Goal: Task Accomplishment & Management: Manage account settings

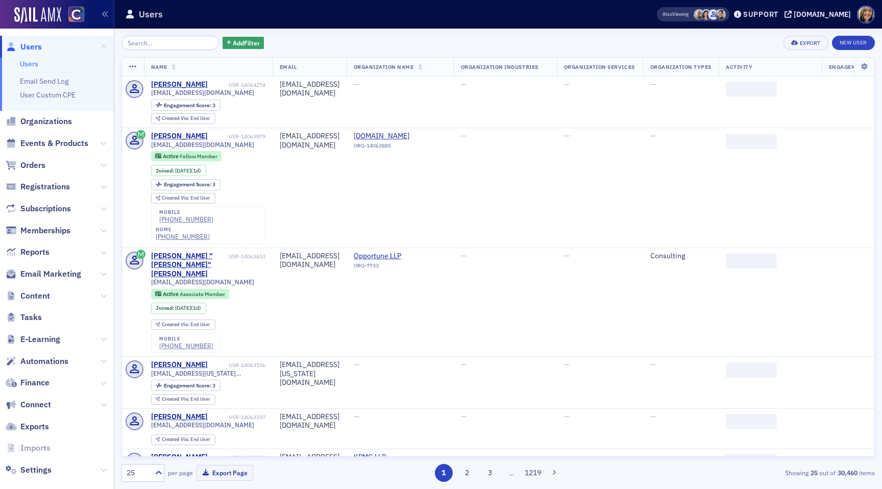
click at [45, 145] on span "Events & Products" at bounding box center [54, 143] width 68 height 11
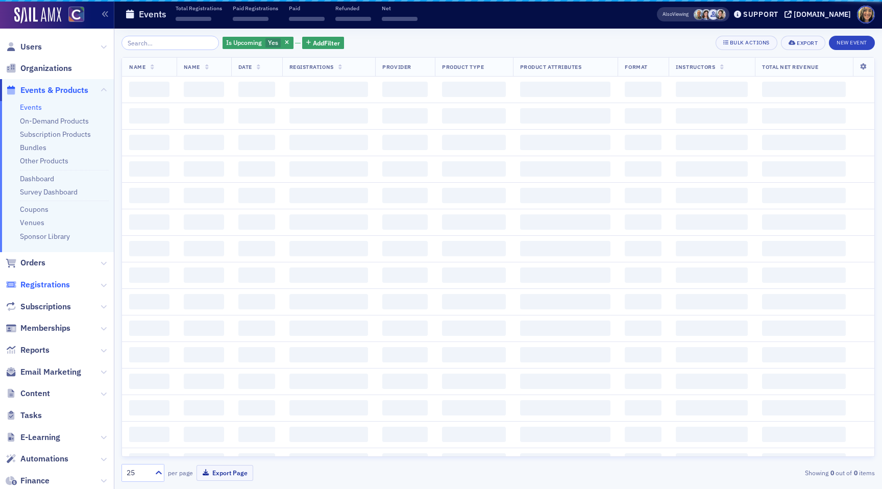
click at [49, 280] on span "Registrations" at bounding box center [44, 284] width 49 height 11
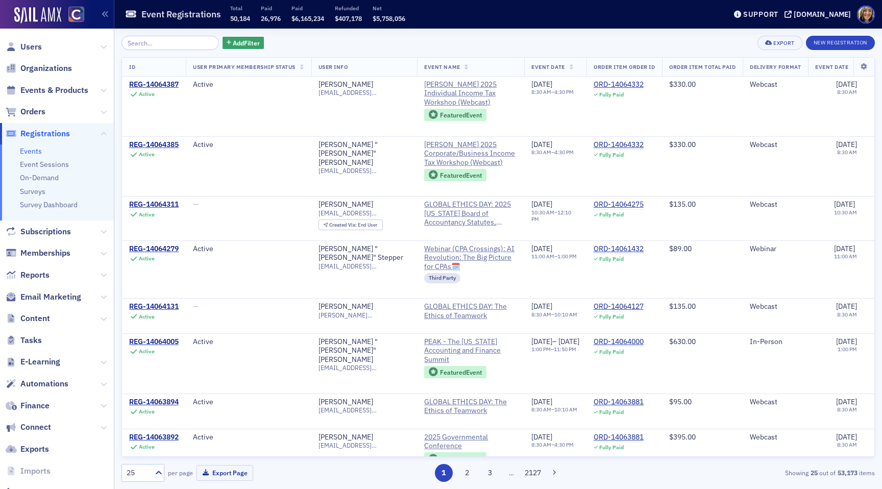
click at [49, 290] on span "Email Marketing" at bounding box center [57, 297] width 114 height 22
click at [48, 300] on span "Email Marketing" at bounding box center [50, 296] width 61 height 11
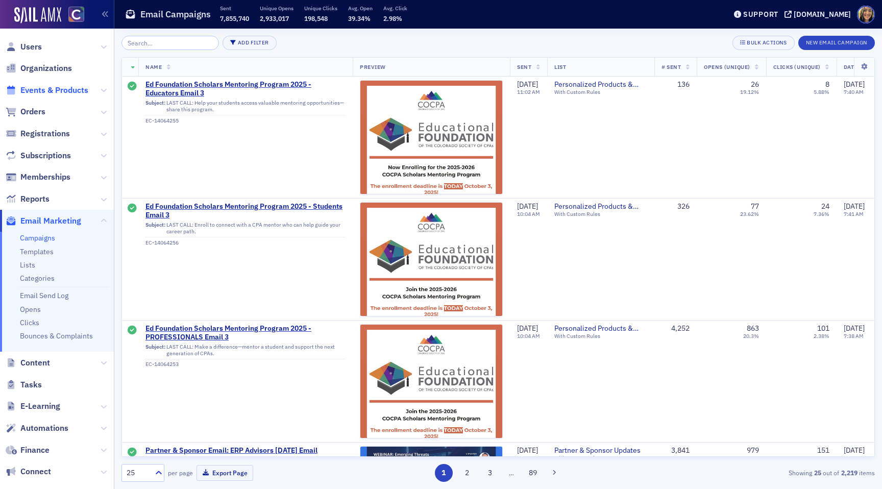
click at [70, 93] on span "Events & Products" at bounding box center [54, 90] width 68 height 11
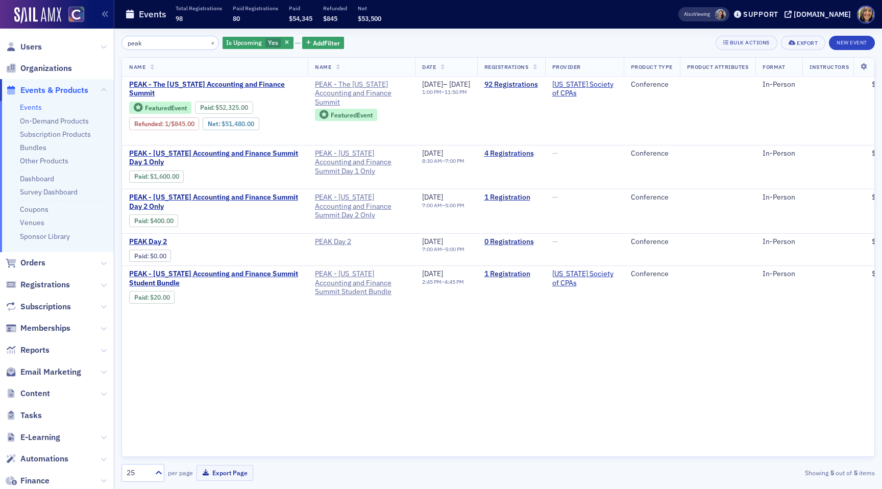
type input "peak"
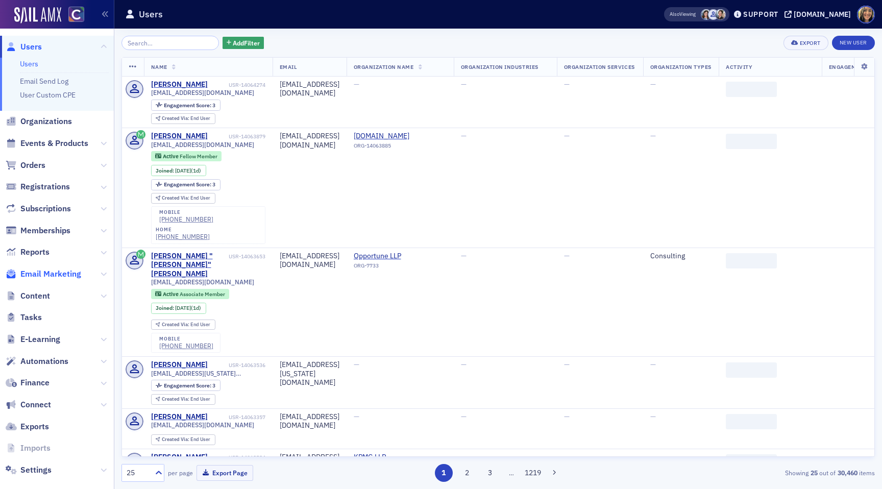
click at [61, 271] on span "Email Marketing" at bounding box center [50, 273] width 61 height 11
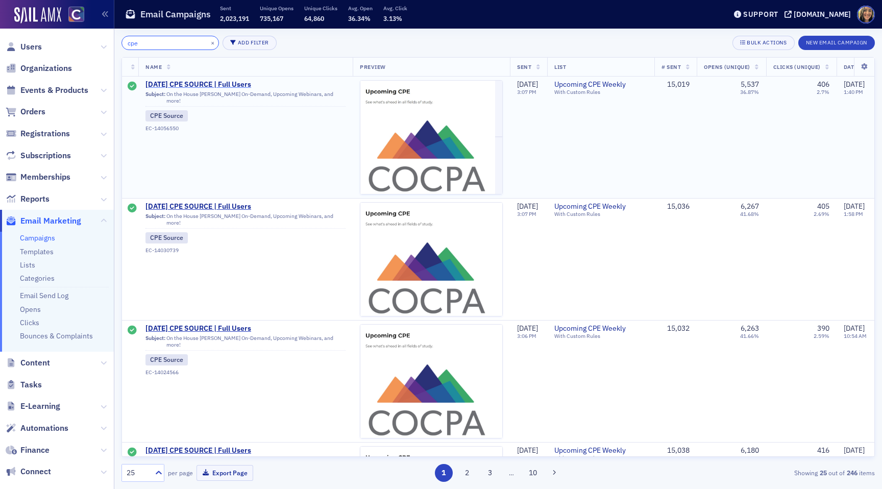
type input "cpe"
click at [198, 83] on span "[DATE] CPE SOURCE | Full Users" at bounding box center [245, 84] width 200 height 9
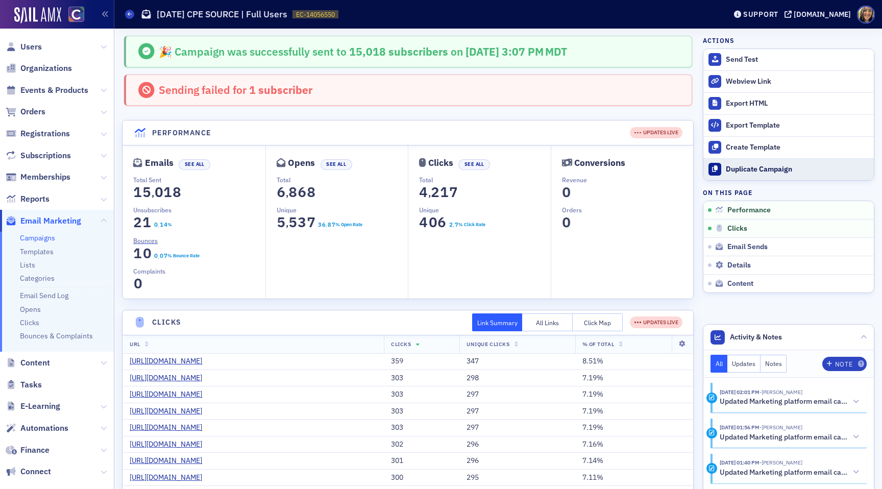
click at [756, 171] on div "Duplicate Campaign" at bounding box center [796, 169] width 143 height 9
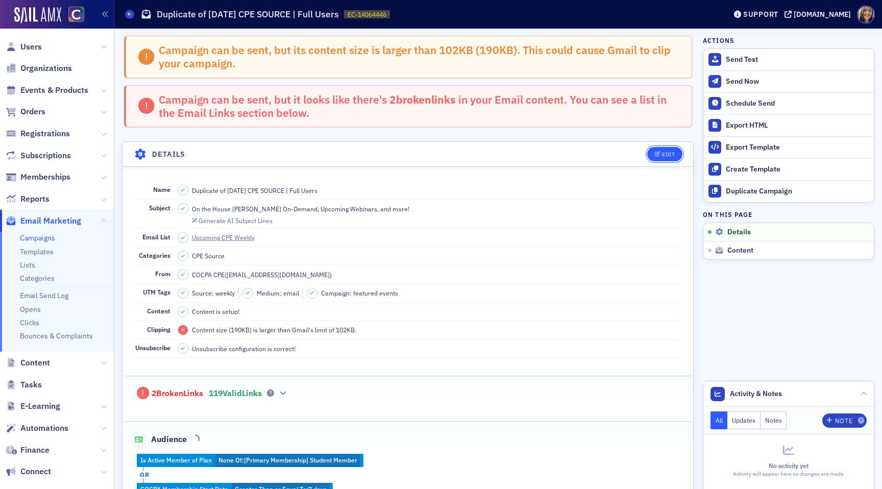
click at [674, 157] on button "Edit" at bounding box center [664, 154] width 35 height 14
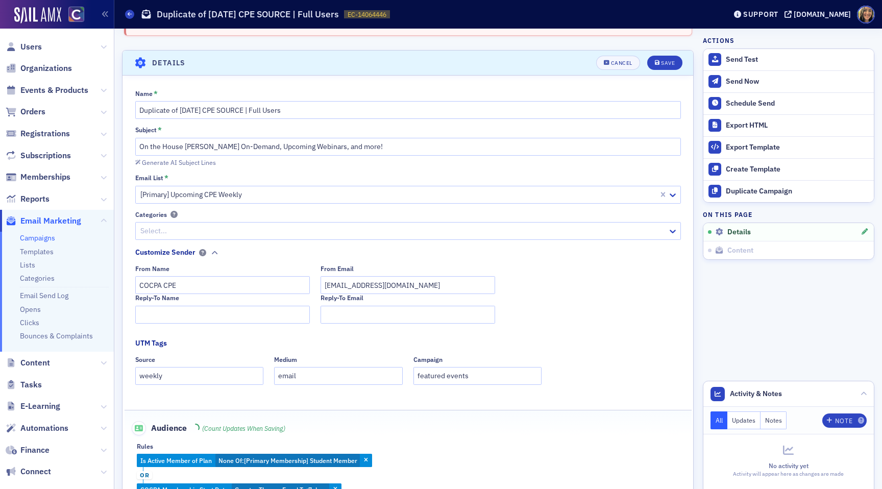
scroll to position [108, 0]
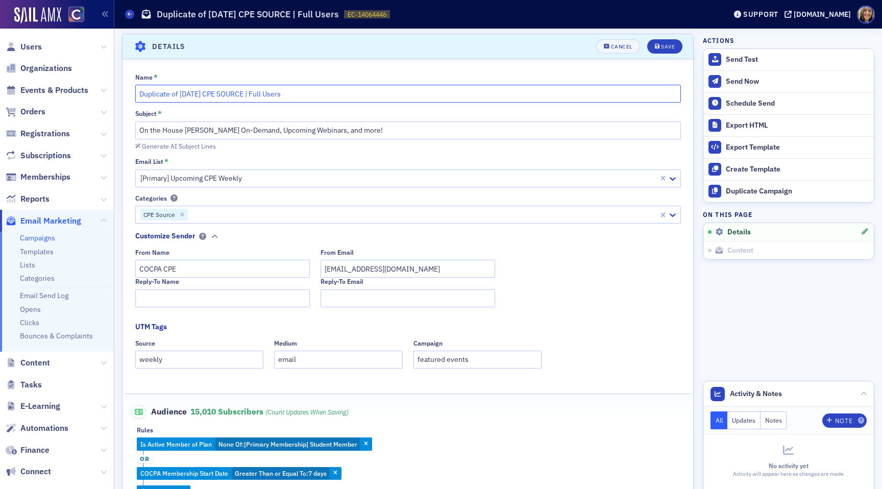
drag, startPoint x: 193, startPoint y: 94, endPoint x: 76, endPoint y: 77, distance: 119.1
click at [78, 78] on div "Users Organizations Events & Products Orders Registrations Subscriptions Member…" at bounding box center [441, 244] width 882 height 489
type input "10/5/2025 CPE SOURCE | Full Users"
click at [673, 44] on div "Save" at bounding box center [668, 47] width 14 height 6
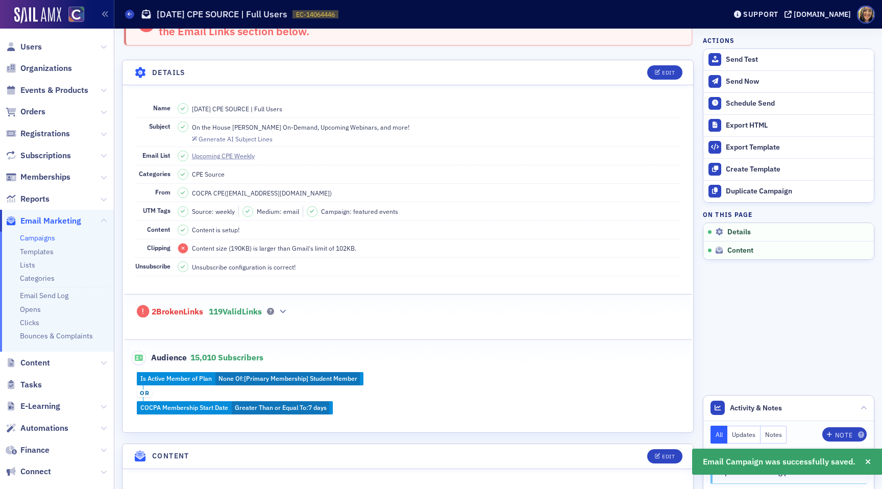
scroll to position [87, 0]
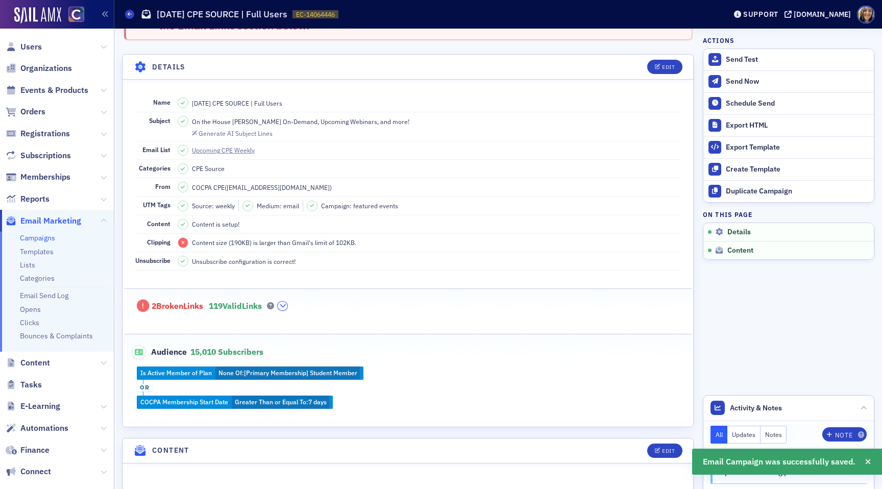
click at [286, 304] on icon "button" at bounding box center [283, 306] width 6 height 6
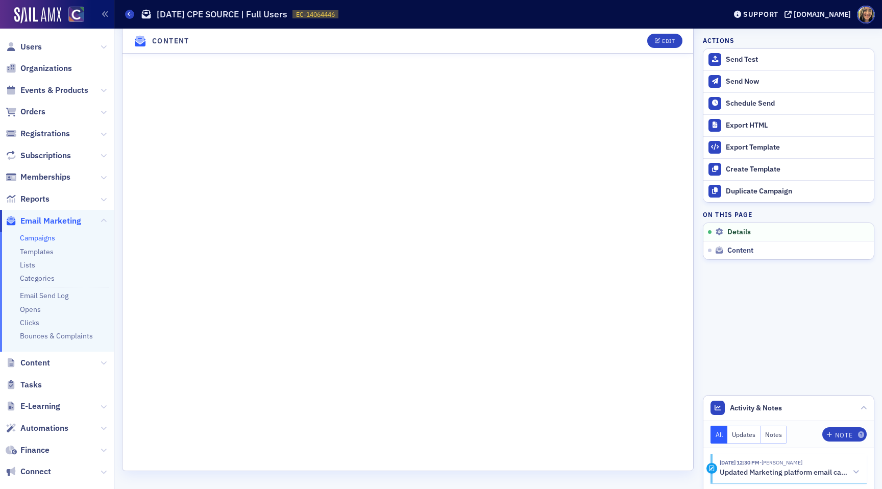
scroll to position [3933, 0]
click at [671, 48] on button "Edit" at bounding box center [664, 41] width 35 height 14
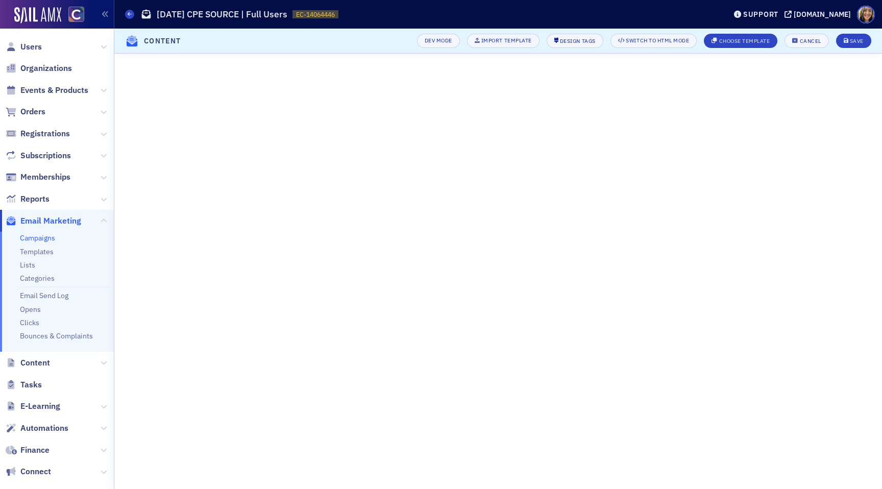
scroll to position [3505, 0]
click at [857, 38] on div "Save" at bounding box center [856, 41] width 14 height 6
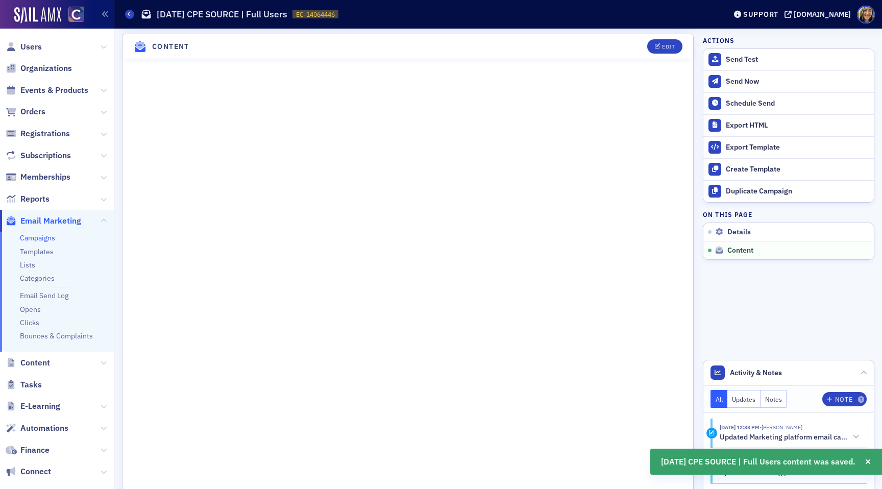
scroll to position [441, 0]
click at [756, 102] on div "Schedule Send" at bounding box center [796, 103] width 143 height 9
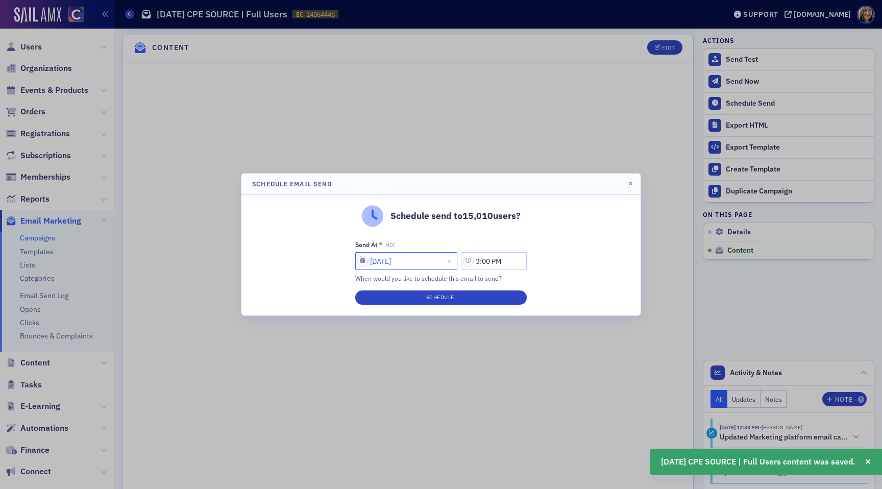
click at [386, 265] on input "10/03/2025" at bounding box center [406, 261] width 102 height 18
select select "9"
select select "2025"
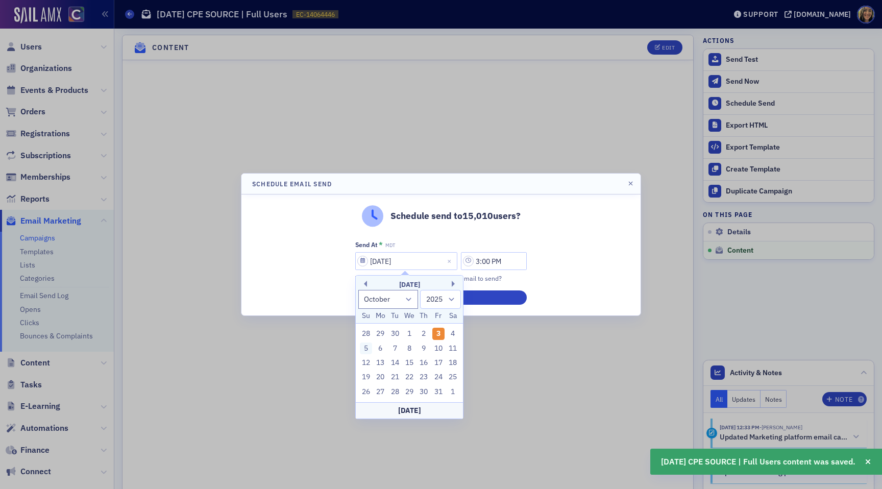
click at [367, 351] on div "5" at bounding box center [366, 348] width 12 height 12
type input "10/05/2025"
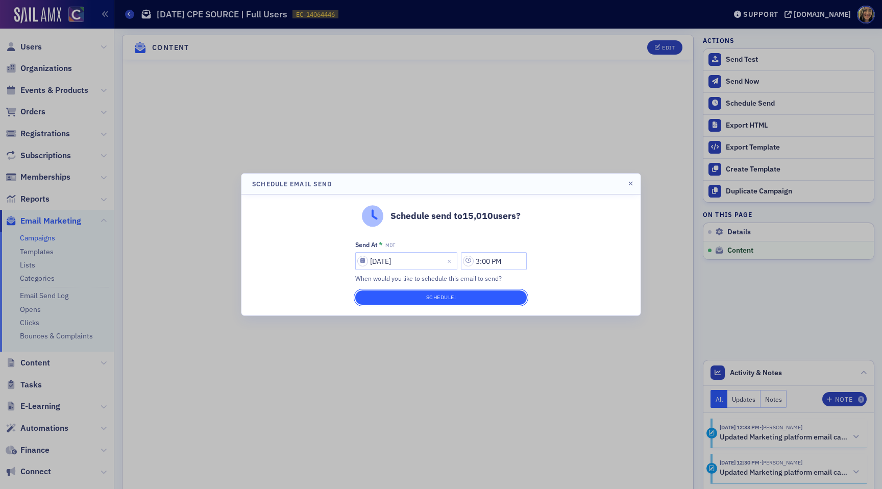
click at [480, 298] on button "Schedule!" at bounding box center [440, 297] width 171 height 14
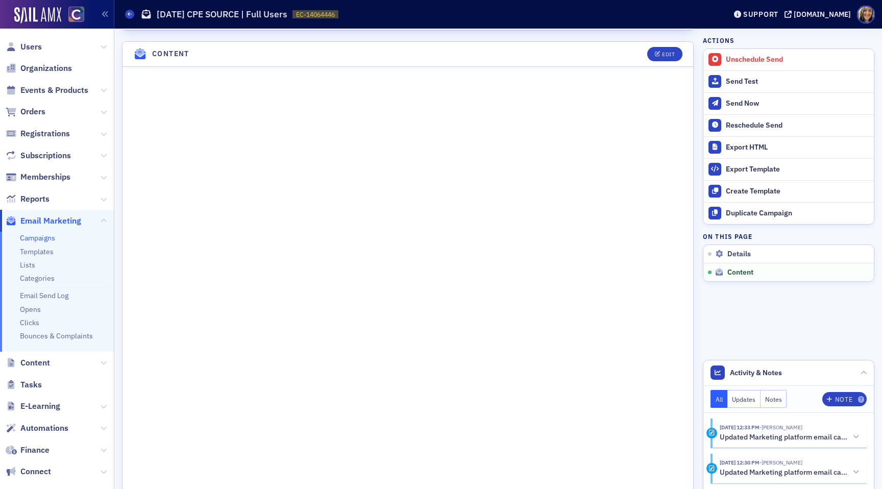
scroll to position [447, 0]
